Goal: Information Seeking & Learning: Learn about a topic

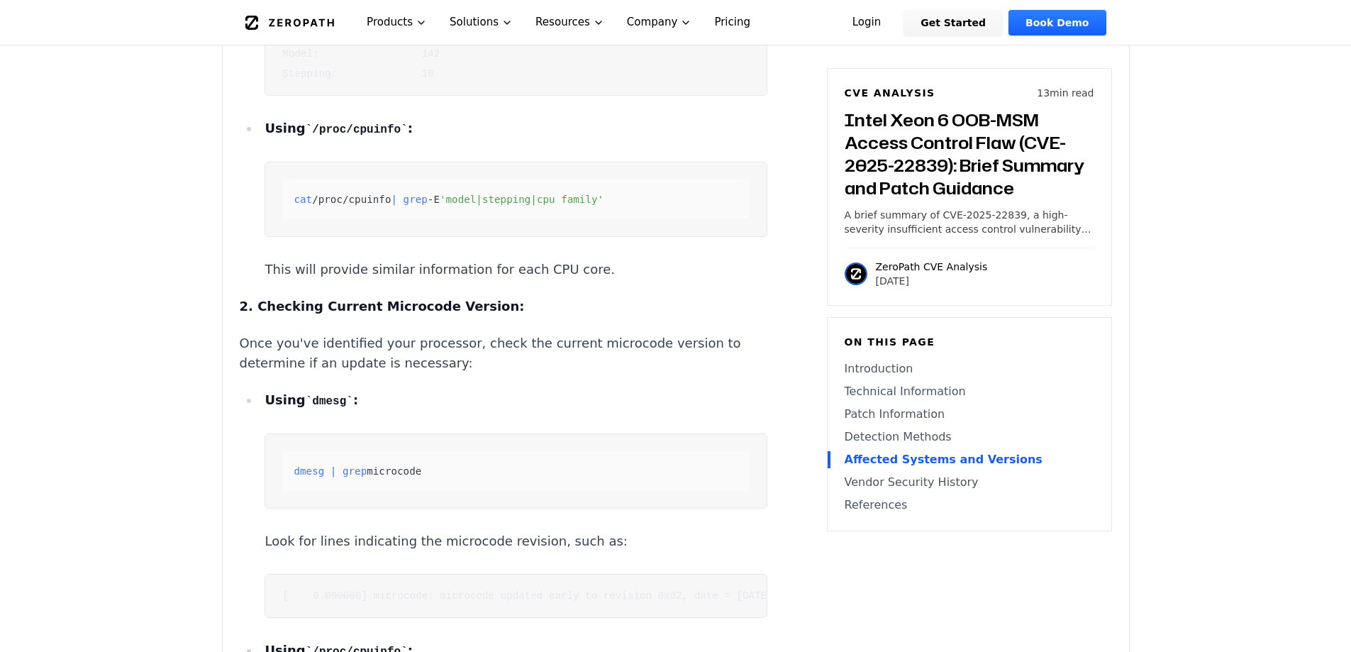
scroll to position [4327, 0]
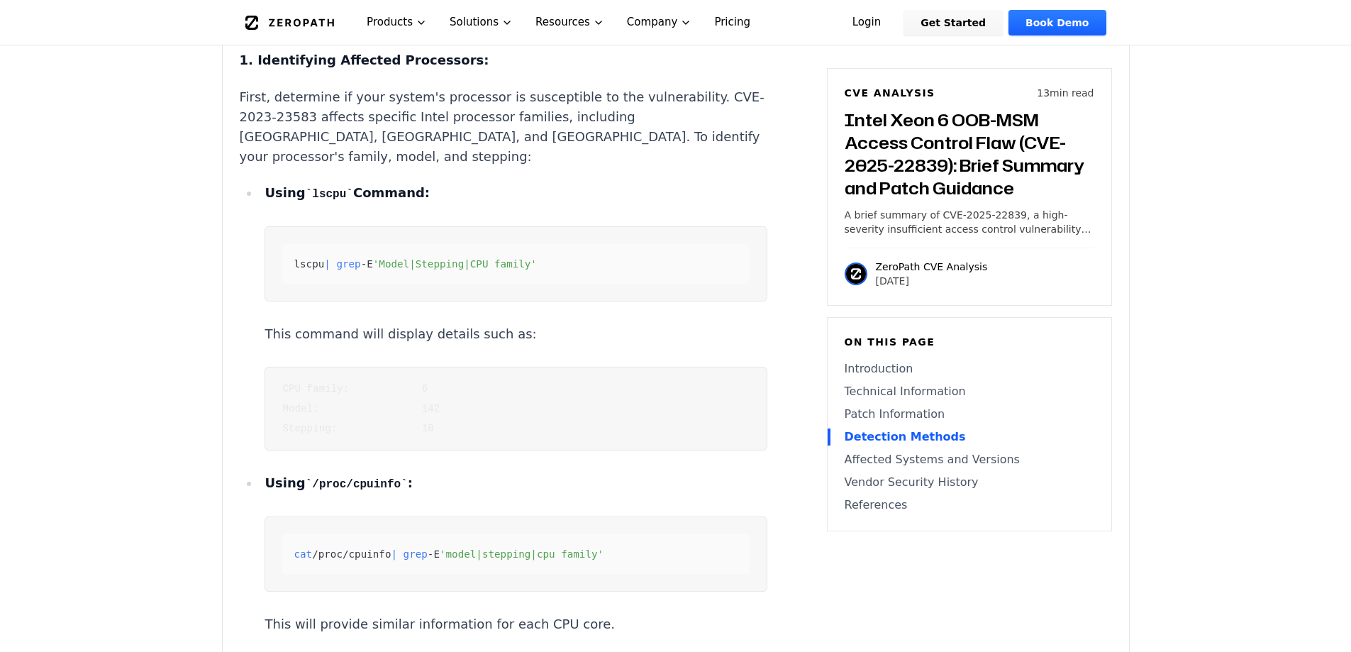
scroll to position [4043, 0]
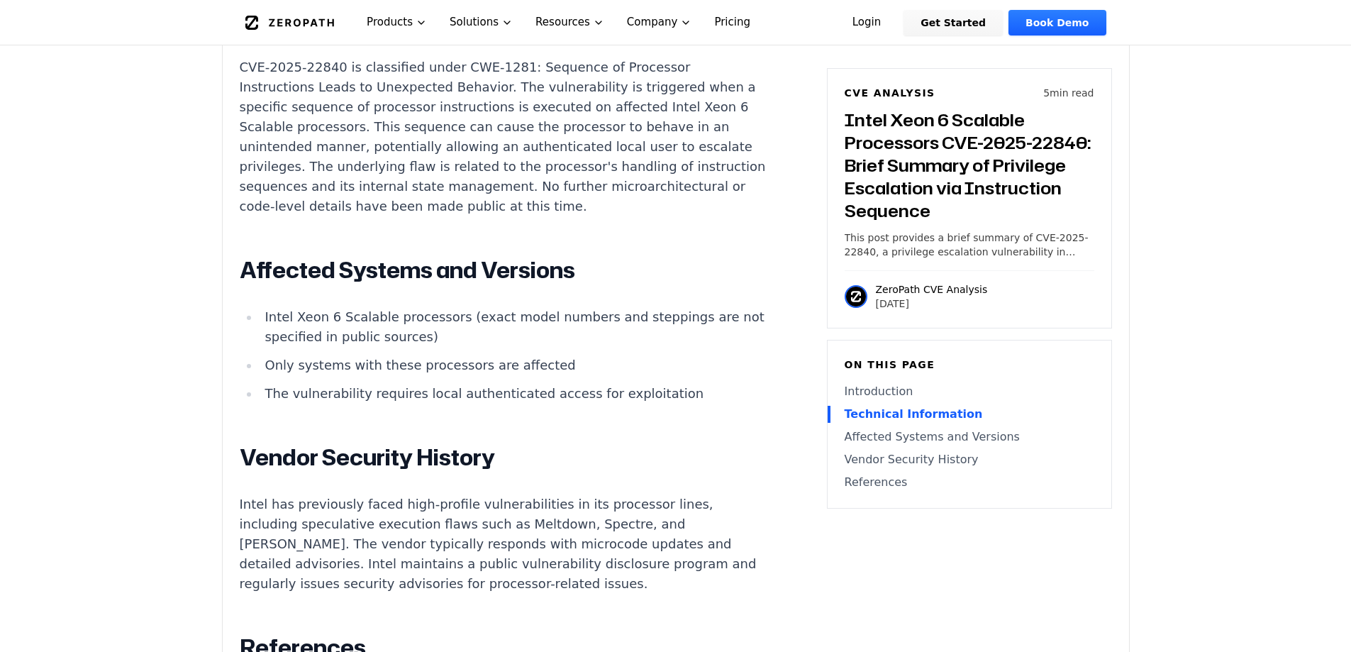
scroll to position [1702, 0]
